Goal: Communication & Community: Answer question/provide support

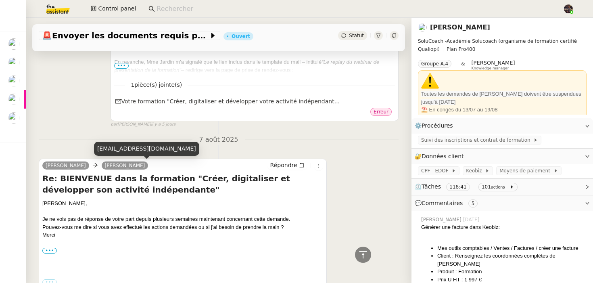
scroll to position [311, 0]
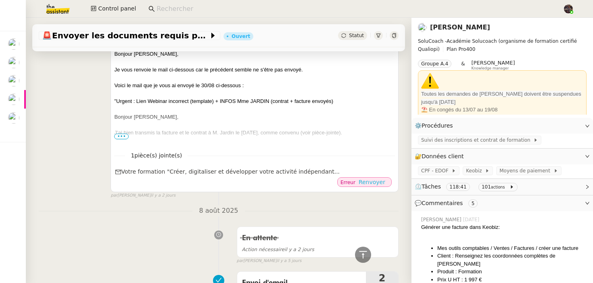
click at [375, 183] on span "Renvoyer" at bounding box center [371, 182] width 27 height 8
click at [377, 181] on span "Renvoyer" at bounding box center [371, 182] width 27 height 8
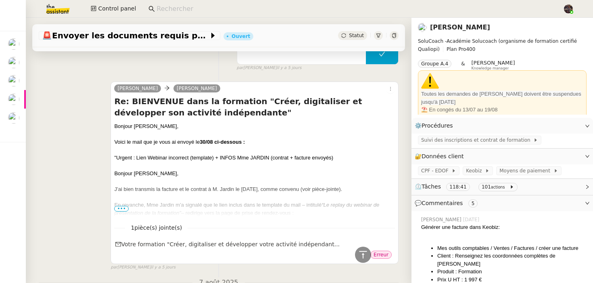
scroll to position [619, 0]
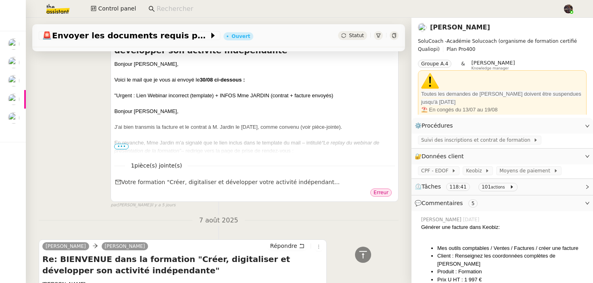
click at [82, 215] on nz-divider "7 août 2025" at bounding box center [219, 220] width 360 height 11
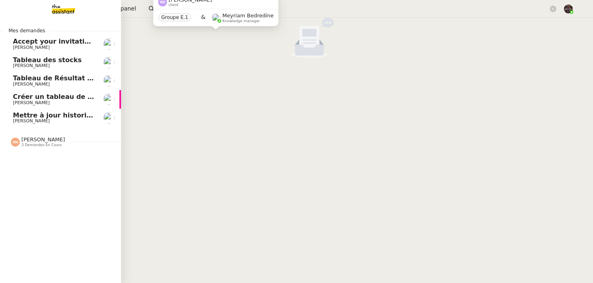
click at [36, 90] on link "Créer un tableau de bord gestion marge PAF [PERSON_NAME]" at bounding box center [60, 99] width 121 height 19
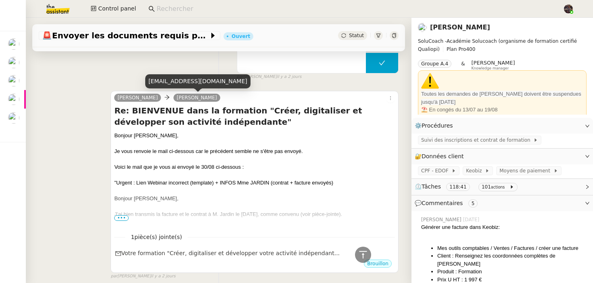
scroll to position [361, 0]
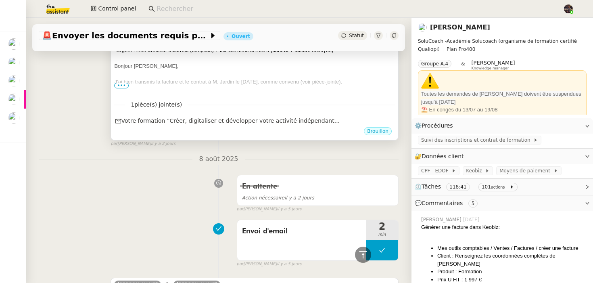
click at [165, 79] on div "J’ai bien transmis la facture et le contrat à M. Jardin le 25 juillet, comme co…" at bounding box center [254, 82] width 281 height 8
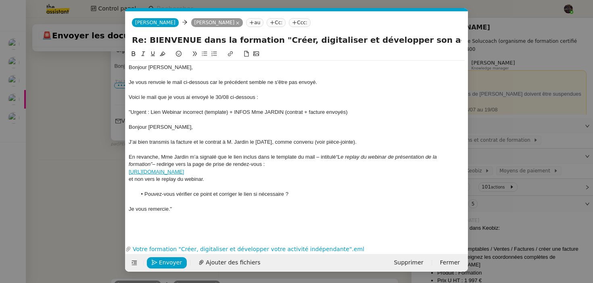
scroll to position [0, 17]
click at [230, 247] on link "Votre formation "Créer, digitaliser et développer votre activité indépendan…" at bounding box center [295, 248] width 328 height 9
click at [246, 108] on div at bounding box center [297, 104] width 336 height 7
click at [204, 140] on div "J’ai bien transmis la facture et le contrat à M. Jardin le 25 juillet, comme co…" at bounding box center [297, 141] width 336 height 7
click at [223, 215] on div "Bonjour Edwige, Je vous renvoie le mail ci-dessous car le précédent semble ne s…" at bounding box center [297, 137] width 336 height 155
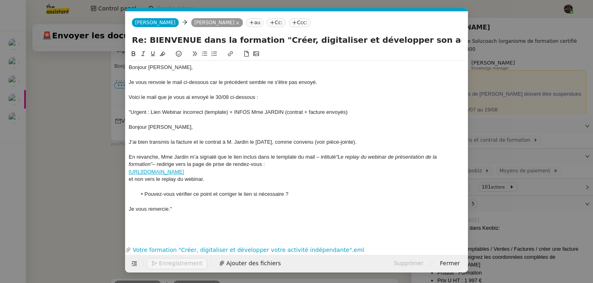
click at [246, 56] on icon at bounding box center [247, 54] width 6 height 6
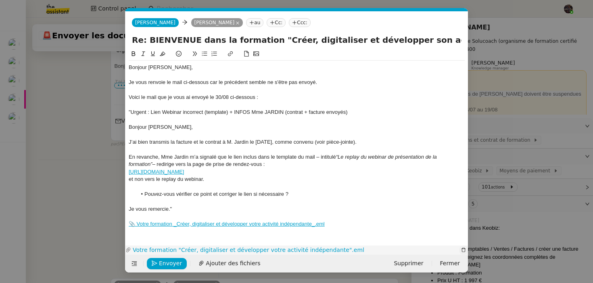
click at [462, 249] on icon "button" at bounding box center [463, 249] width 5 height 5
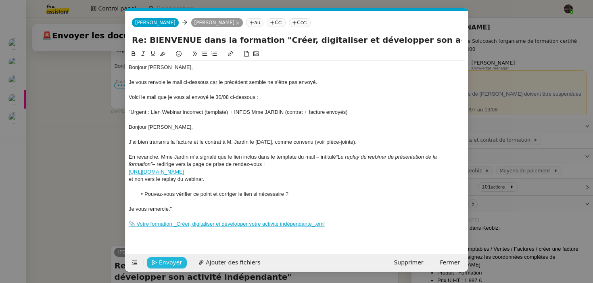
click at [173, 260] on span "Envoyer" at bounding box center [170, 262] width 23 height 9
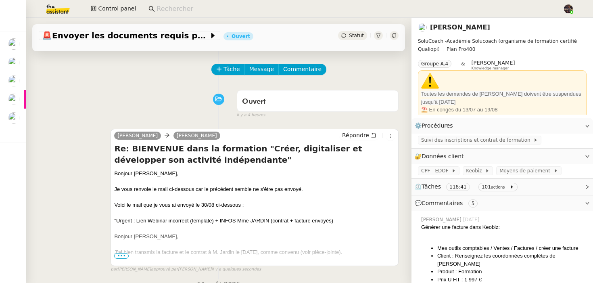
scroll to position [26, 0]
click at [123, 258] on span "•••" at bounding box center [121, 256] width 15 height 6
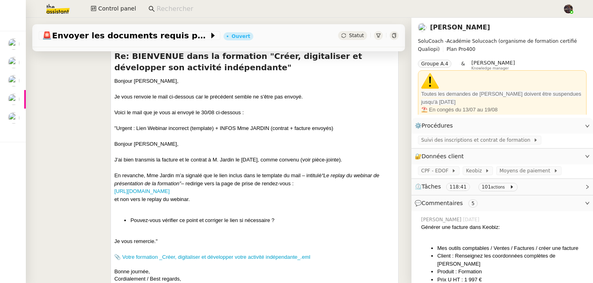
scroll to position [295, 0]
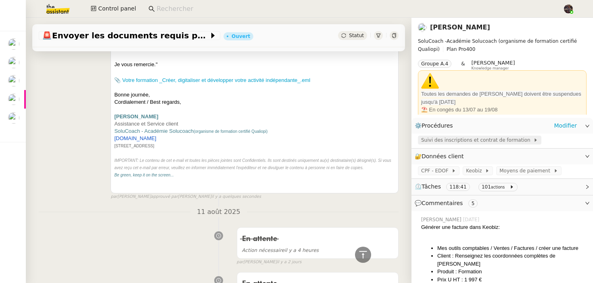
click at [452, 138] on span "Suivi des inscriptions et contrat de formation" at bounding box center [477, 140] width 112 height 8
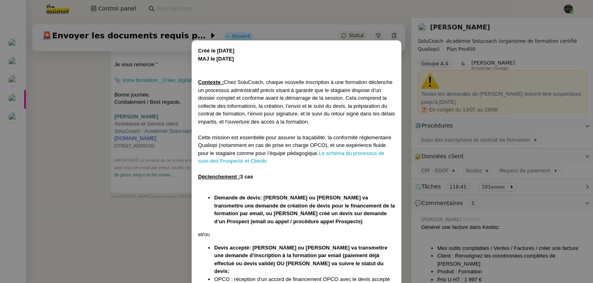
click at [150, 194] on nz-modal-container "Créé le 15/07/2025 MAJ le 21/07/2025 Contexte : Chez SoluCoach, chaque nouvelle…" at bounding box center [296, 141] width 593 height 283
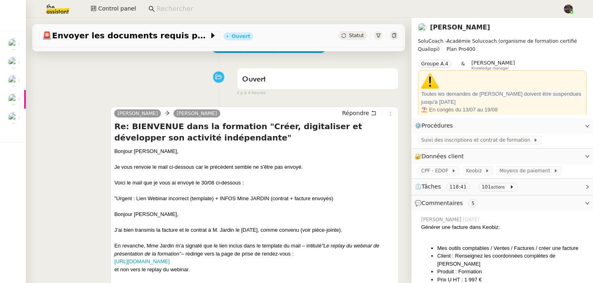
scroll to position [376, 0]
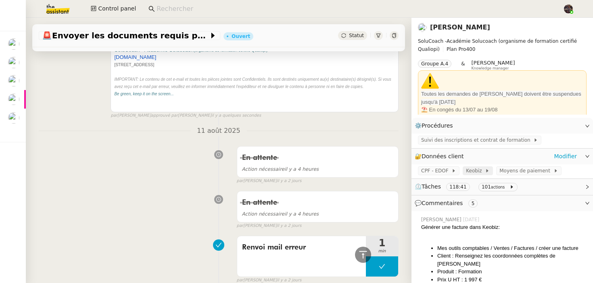
click at [473, 169] on span "Keobiz" at bounding box center [475, 171] width 19 height 8
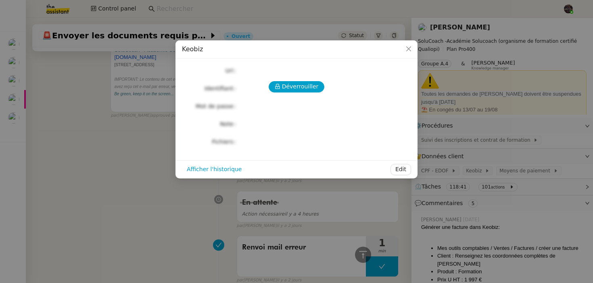
click at [97, 192] on nz-modal-container "Keobiz Déverrouiller Url Identifiant Mot de passe Note Fichiers Upload Afficher…" at bounding box center [296, 141] width 593 height 283
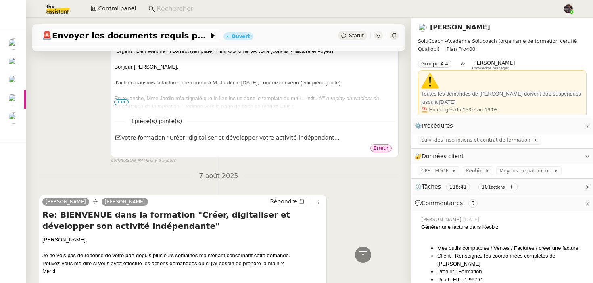
scroll to position [0, 0]
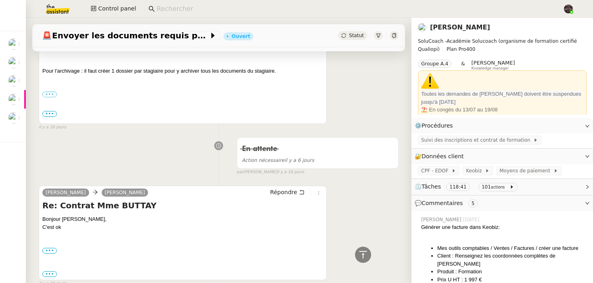
drag, startPoint x: 104, startPoint y: 141, endPoint x: 103, endPoint y: 120, distance: 21.0
click at [104, 133] on div "En attente Action nécessaire il y a 6 jours false par Zoé L. il y a 16 jours" at bounding box center [219, 154] width 360 height 42
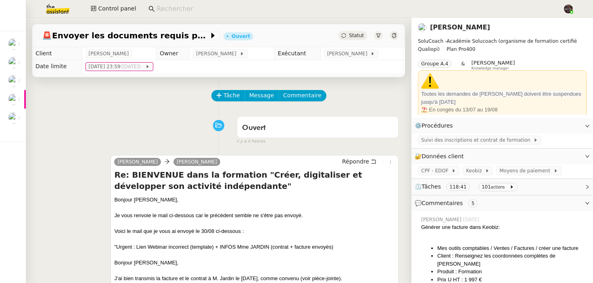
click at [103, 120] on div "Ouvert false il y a 4 heures" at bounding box center [219, 129] width 360 height 32
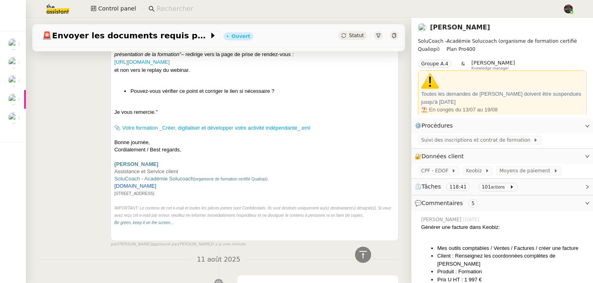
scroll to position [37, 0]
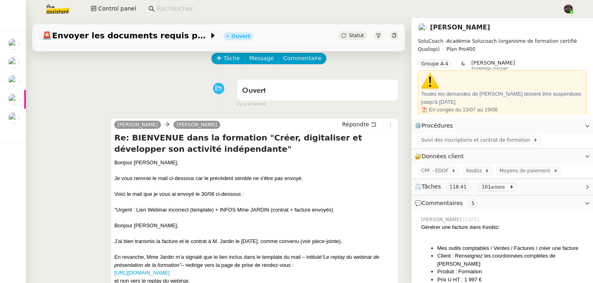
click at [149, 78] on div "Ouvert false il y a 4 heures" at bounding box center [219, 91] width 360 height 32
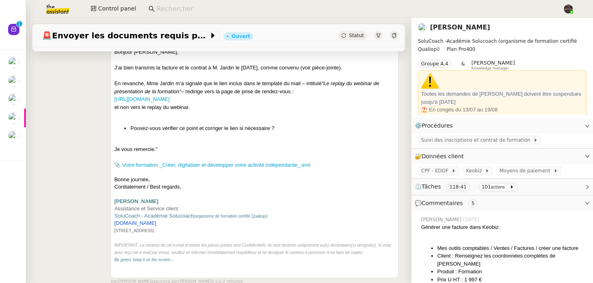
scroll to position [0, 0]
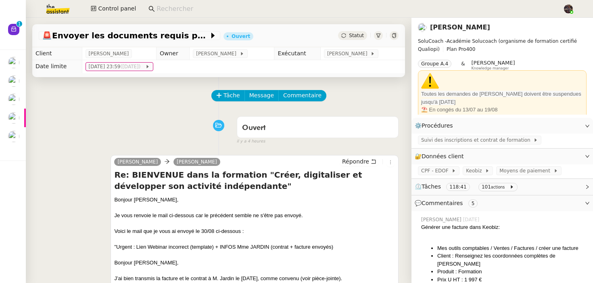
click at [154, 122] on div "Ouvert false il y a 4 heures" at bounding box center [219, 129] width 360 height 32
click at [465, 29] on link "Edwige Giron-Fleckinger" at bounding box center [460, 27] width 60 height 8
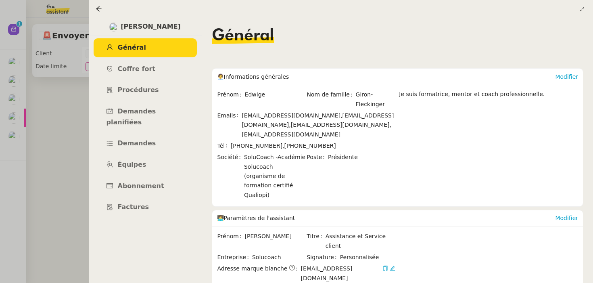
click at [6, 140] on div at bounding box center [296, 141] width 593 height 283
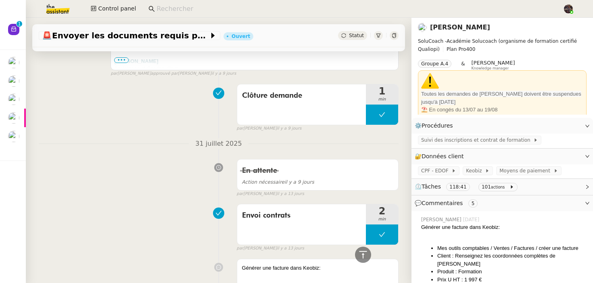
scroll to position [1630, 0]
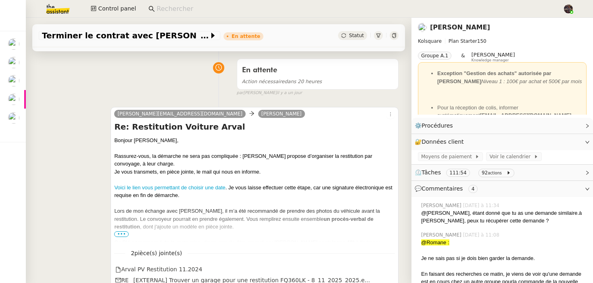
scroll to position [120, 0]
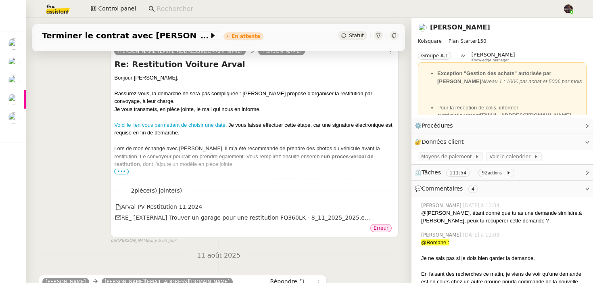
click at [122, 169] on span "•••" at bounding box center [121, 172] width 15 height 6
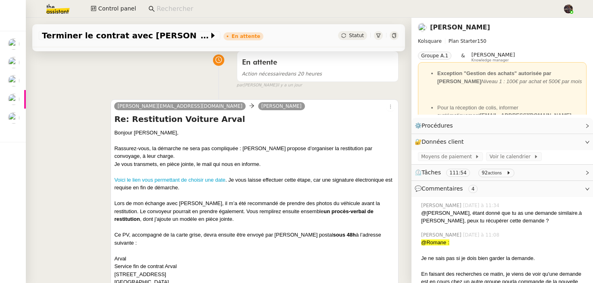
scroll to position [66, 0]
click at [394, 33] on div at bounding box center [394, 35] width 9 height 9
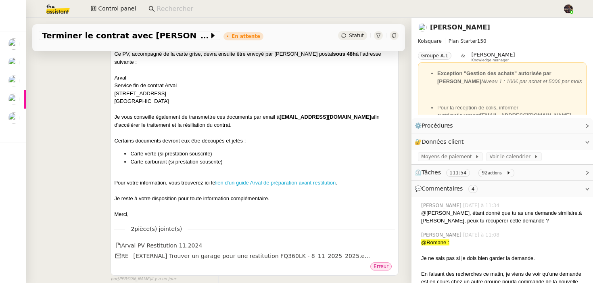
scroll to position [321, 0]
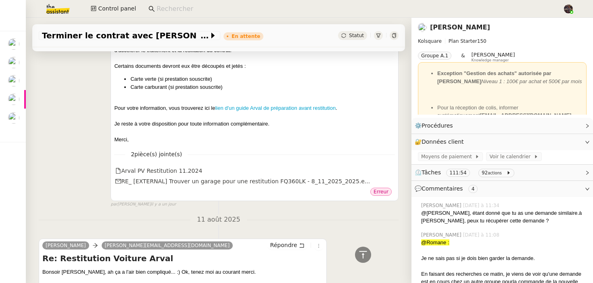
click at [83, 130] on div "charlotte@kolsquare.com Quentin Bordage Re: Restitution Voiture Arval Bonjour Q…" at bounding box center [219, 22] width 360 height 371
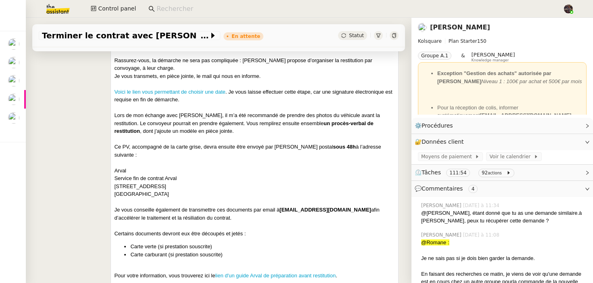
scroll to position [179, 0]
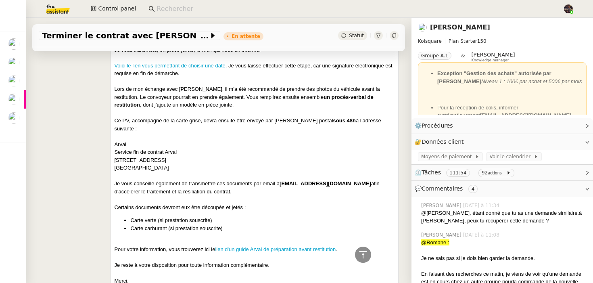
click at [87, 135] on div "charlotte@kolsquare.com Quentin Bordage Re: Restitution Voiture Arval Bonjour Q…" at bounding box center [219, 163] width 360 height 371
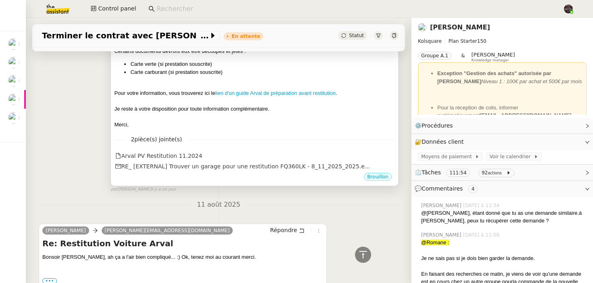
scroll to position [127, 0]
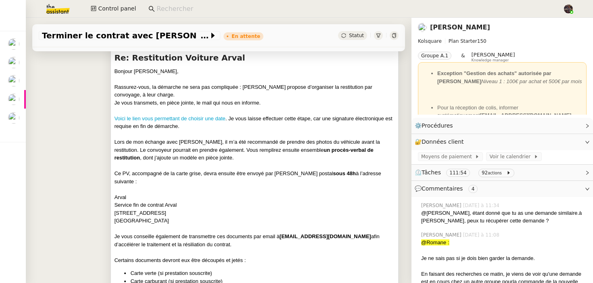
click at [322, 148] on strong "un procès-verbal de restitution" at bounding box center [243, 154] width 259 height 14
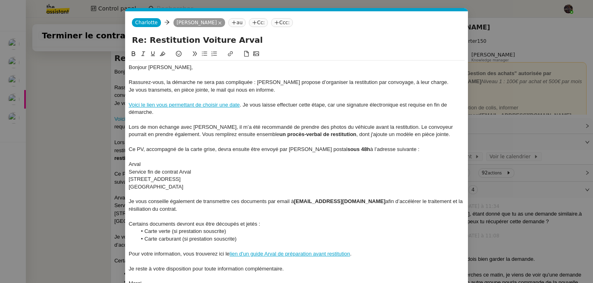
scroll to position [70, 0]
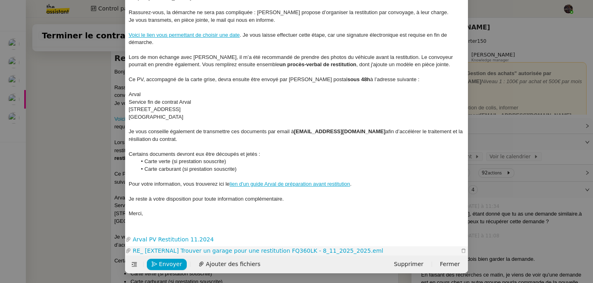
click at [171, 250] on link "RE_ [EXTERNAL] Trouver un garage pour une restitution FQ360LK - 8_11_2025_2025.…" at bounding box center [295, 250] width 328 height 9
click at [465, 250] on icon "button" at bounding box center [463, 250] width 5 height 5
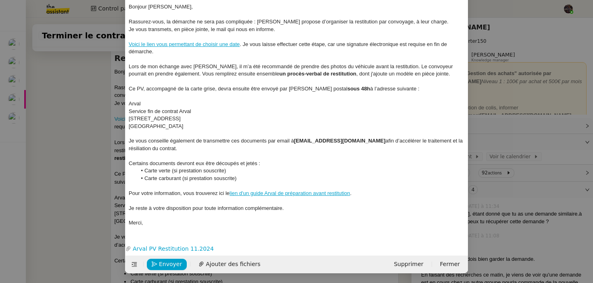
scroll to position [59, 0]
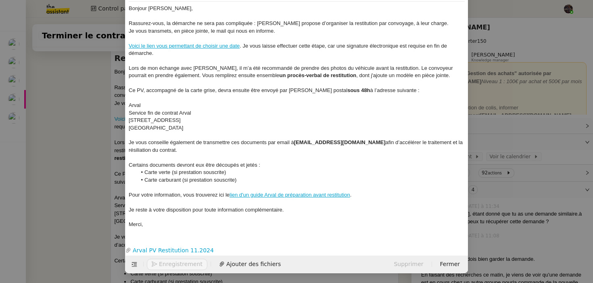
click at [244, 215] on div at bounding box center [297, 216] width 336 height 7
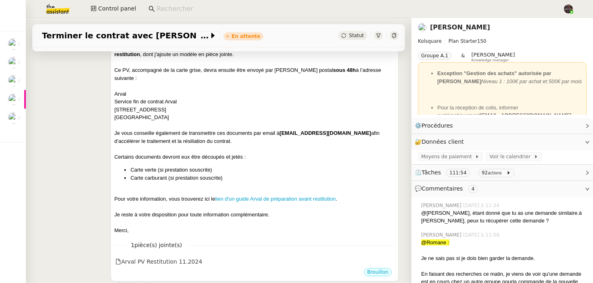
scroll to position [293, 0]
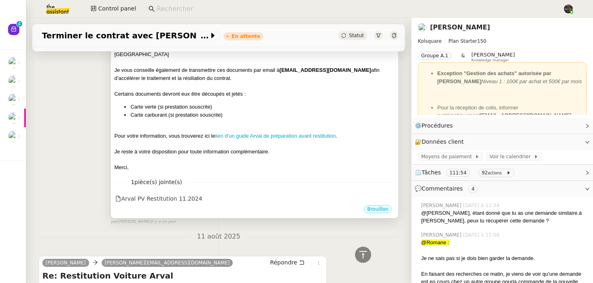
click at [186, 111] on div "Bonjour Quentin, Rassurez-vous, la démarche ne sera pas compliquée : Arval prop…" at bounding box center [254, 36] width 281 height 270
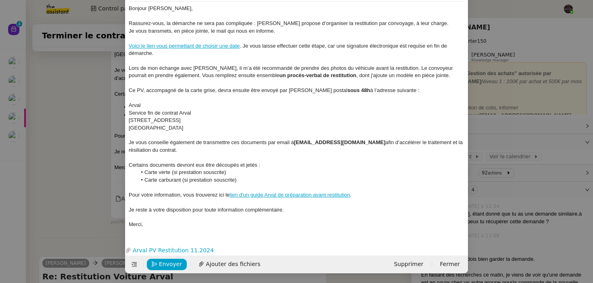
scroll to position [51, 0]
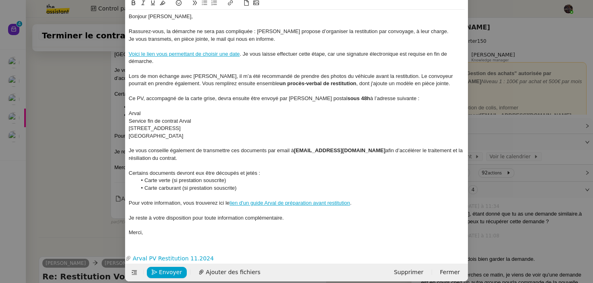
click at [209, 240] on nz-spin "Bonjour [PERSON_NAME], Rassurez-vous, la démarche ne sera pas compliquée : [PER…" at bounding box center [296, 120] width 342 height 244
click at [194, 222] on div at bounding box center [297, 224] width 336 height 7
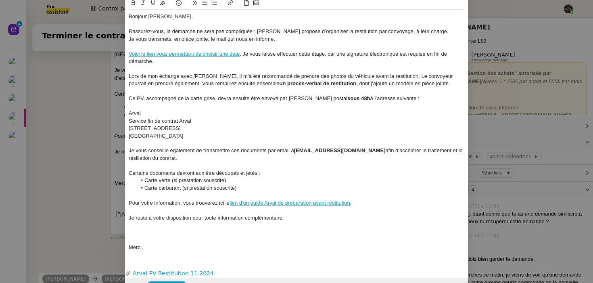
scroll to position [74, 0]
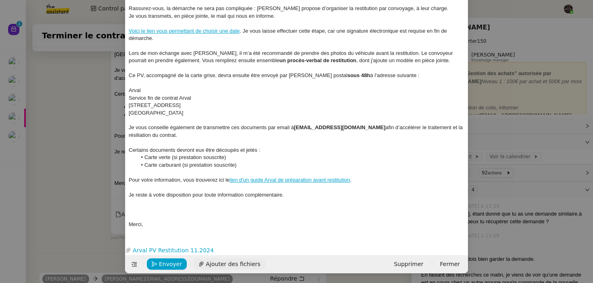
click at [236, 265] on span "Ajouter des fichiers" at bounding box center [233, 263] width 54 height 9
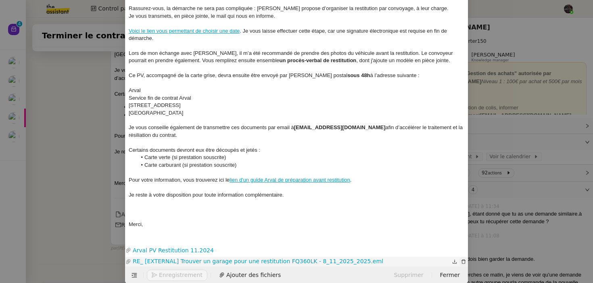
click at [462, 260] on icon "button" at bounding box center [463, 261] width 5 height 5
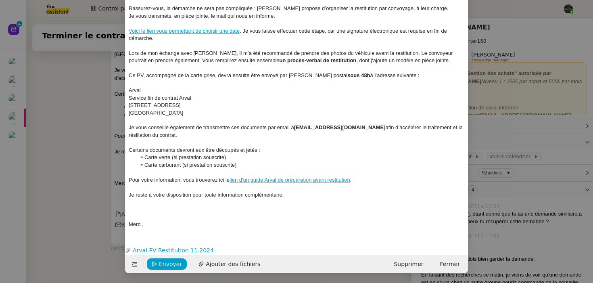
click at [168, 210] on div at bounding box center [297, 209] width 336 height 7
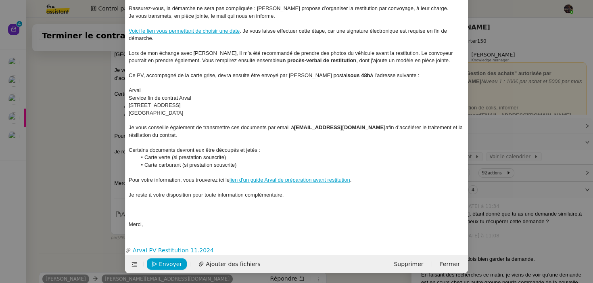
scroll to position [0, 0]
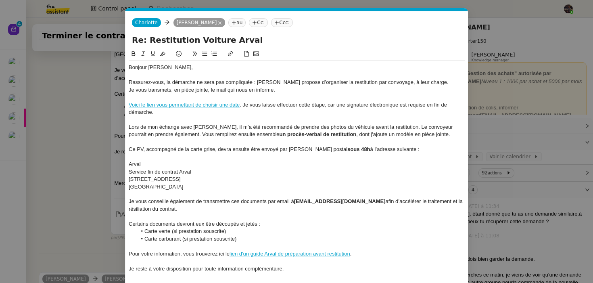
click at [246, 53] on icon at bounding box center [247, 54] width 6 height 6
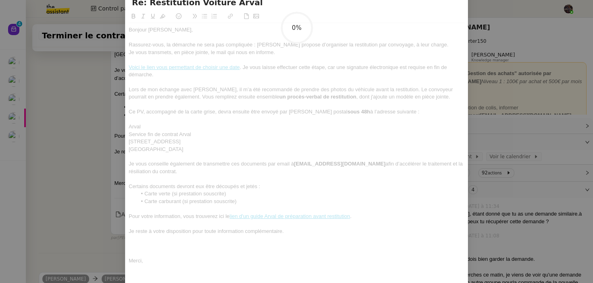
scroll to position [58, 0]
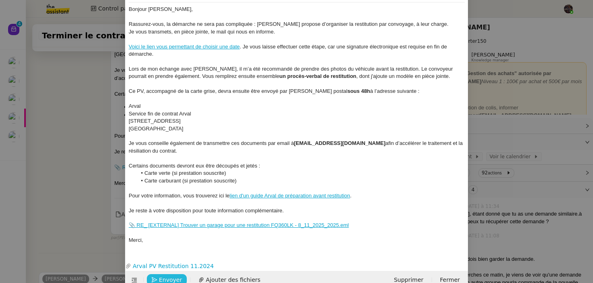
click at [165, 277] on span "Envoyer" at bounding box center [170, 279] width 23 height 9
click at [165, 277] on span "Confirmer l'envoi" at bounding box center [183, 279] width 48 height 9
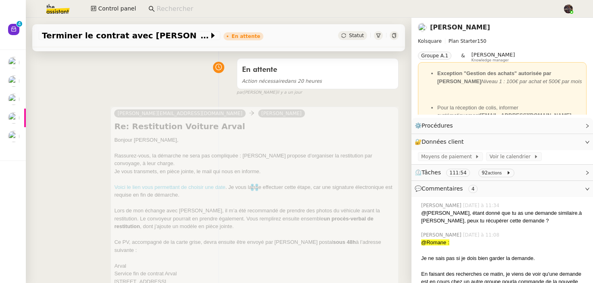
scroll to position [0, 0]
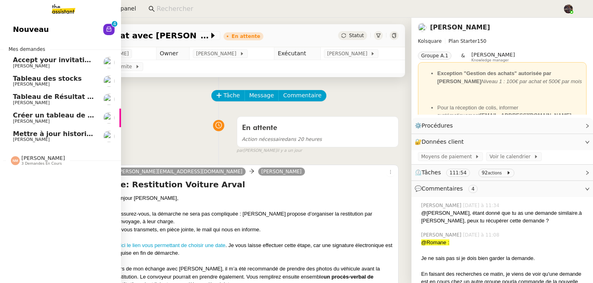
click at [25, 31] on span "Nouveau" at bounding box center [31, 29] width 36 height 12
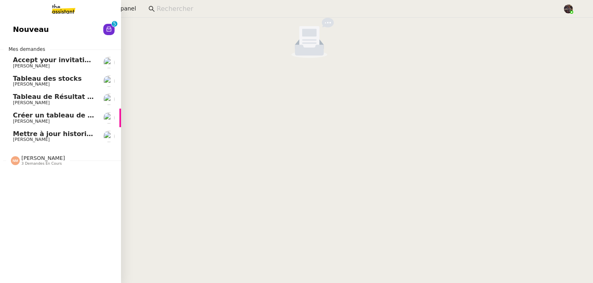
click at [13, 94] on span "Tableau de Résultat Analytique" at bounding box center [70, 97] width 114 height 8
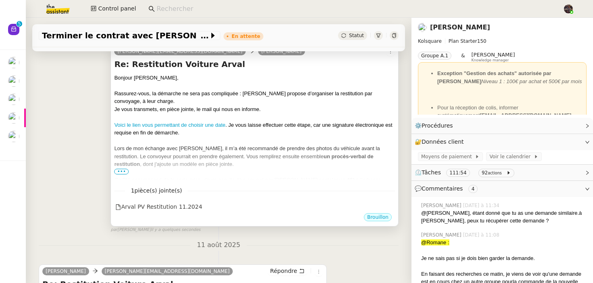
scroll to position [117, 0]
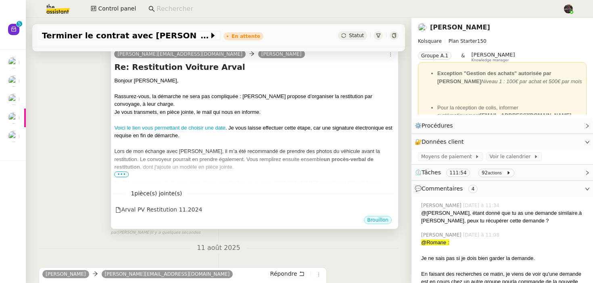
click at [225, 162] on div "Lors de mon échange avec [PERSON_NAME], il m’a été recommandé de prendre des ph…" at bounding box center [254, 159] width 281 height 24
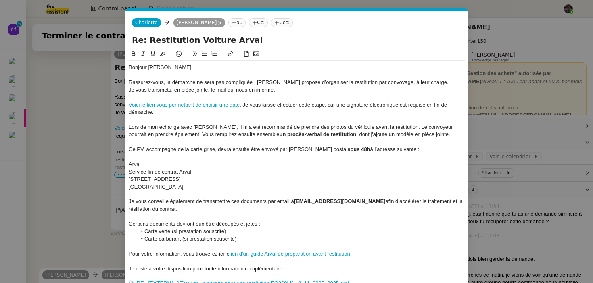
scroll to position [74, 0]
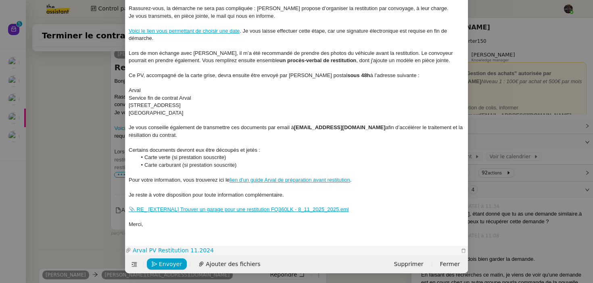
click at [187, 247] on link "Arval PV Restitution 11.2024" at bounding box center [295, 250] width 328 height 9
click at [373, 210] on div "📎 RE_ [EXTERNAL] Trouver un garage pour une restitution FQ360LK - 8_11_2025_202…" at bounding box center [297, 209] width 336 height 7
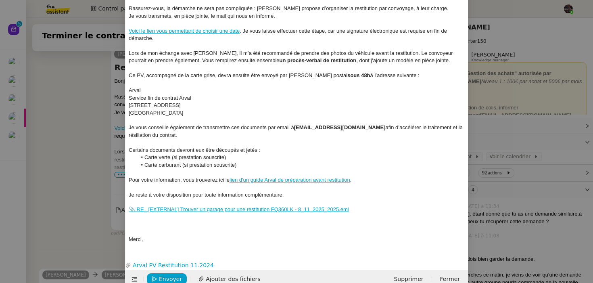
scroll to position [0, 0]
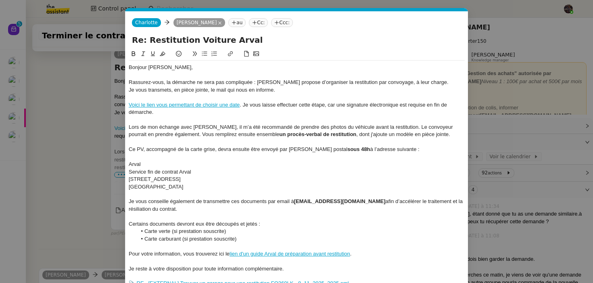
click at [247, 53] on icon at bounding box center [246, 54] width 4 height 6
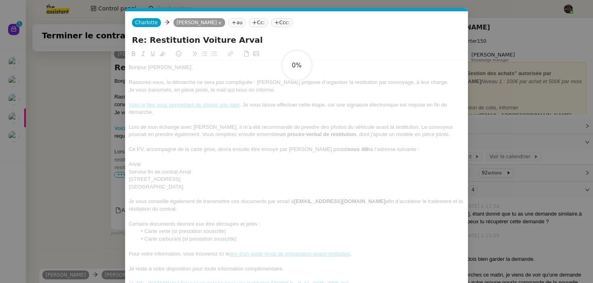
scroll to position [89, 0]
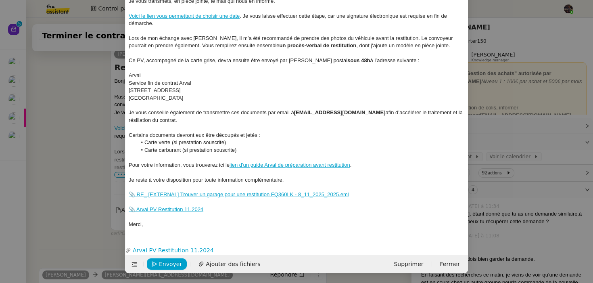
click at [190, 210] on link "📎 Arval PV Restitution 11.2024" at bounding box center [166, 209] width 75 height 6
click at [344, 225] on div "Merci," at bounding box center [297, 224] width 336 height 7
click at [463, 249] on icon "button" at bounding box center [463, 250] width 5 height 5
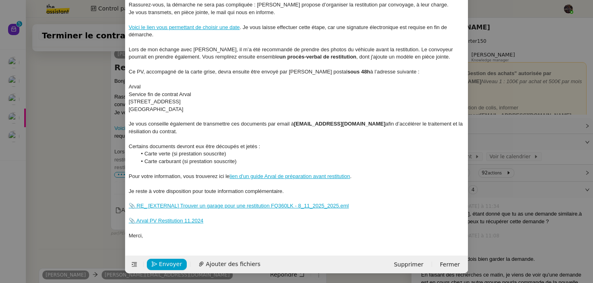
scroll to position [78, 0]
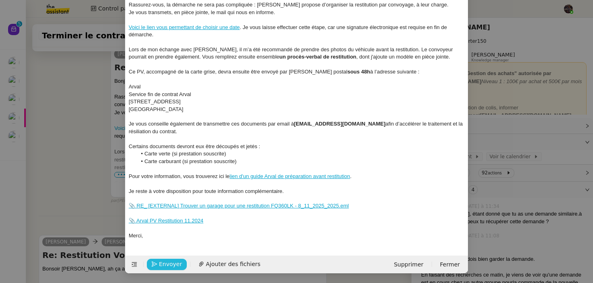
click at [160, 259] on span "Envoyer" at bounding box center [170, 263] width 23 height 9
click at [160, 259] on span "Confirmer l'envoi" at bounding box center [183, 263] width 48 height 9
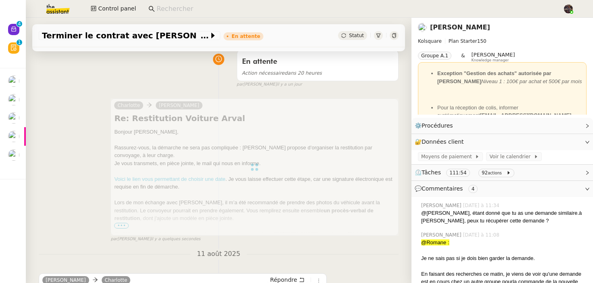
scroll to position [172, 0]
